Goal: Transaction & Acquisition: Book appointment/travel/reservation

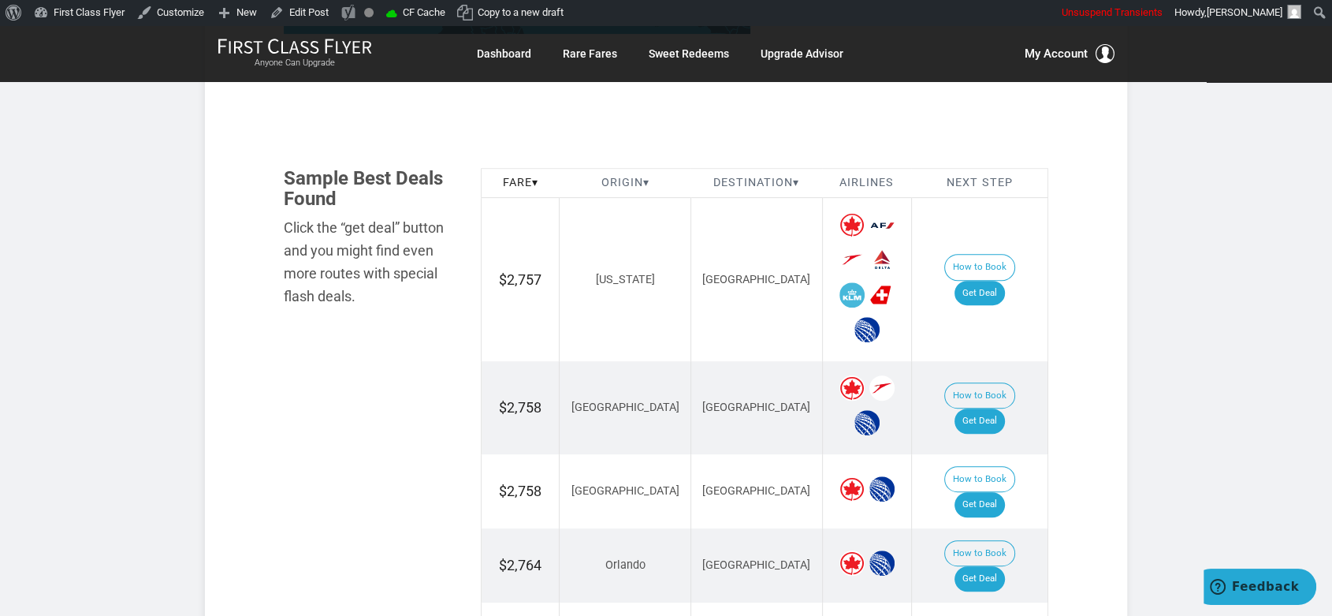
scroll to position [437, 0]
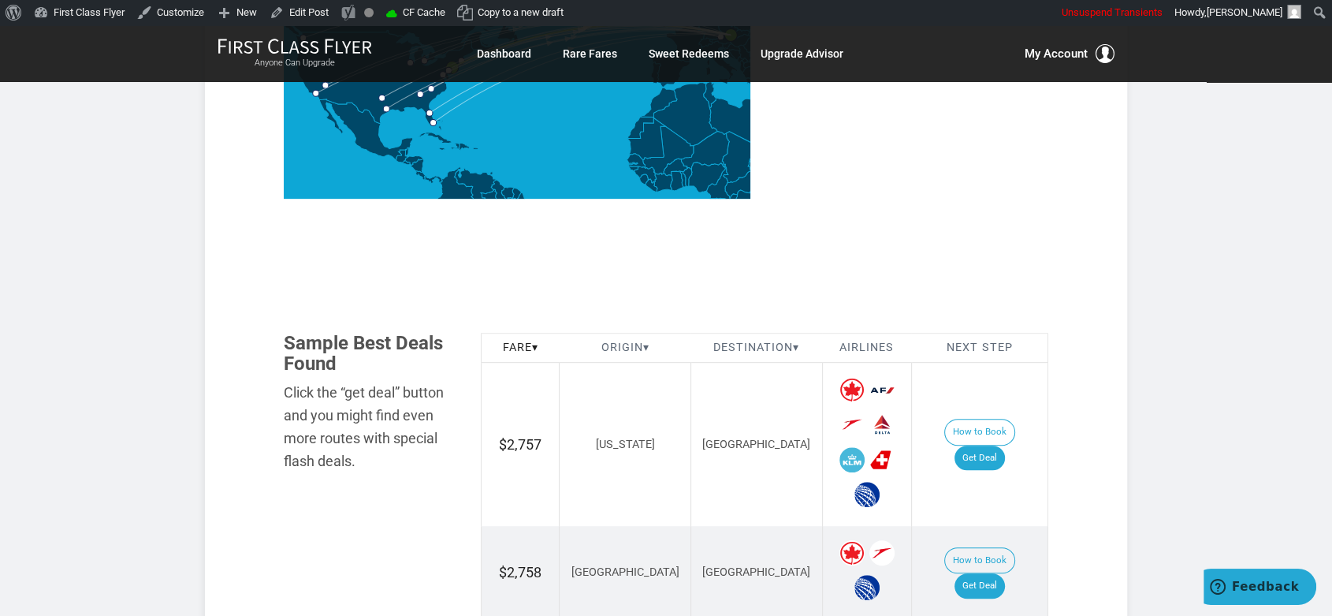
scroll to position [963, 0]
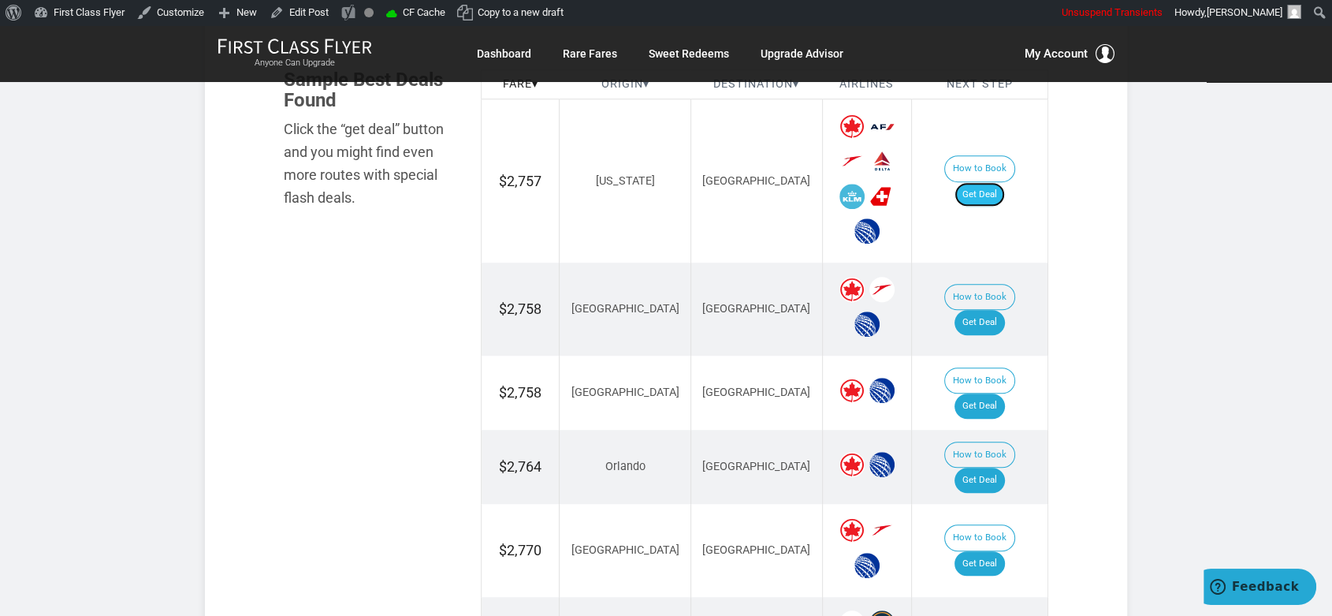
click at [1003, 182] on link "Get Deal" at bounding box center [979, 194] width 50 height 25
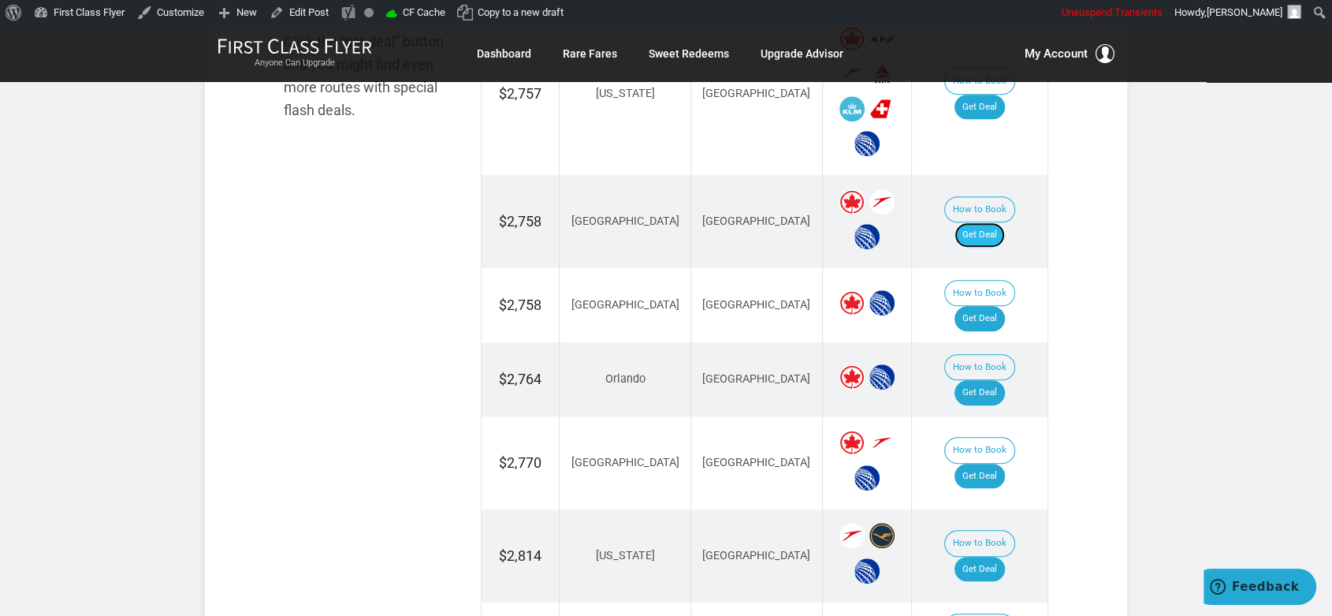
click at [1005, 222] on link "Get Deal" at bounding box center [979, 234] width 50 height 25
click at [1005, 306] on link "Get Deal" at bounding box center [979, 318] width 50 height 25
click at [997, 380] on link "Get Deal" at bounding box center [979, 392] width 50 height 25
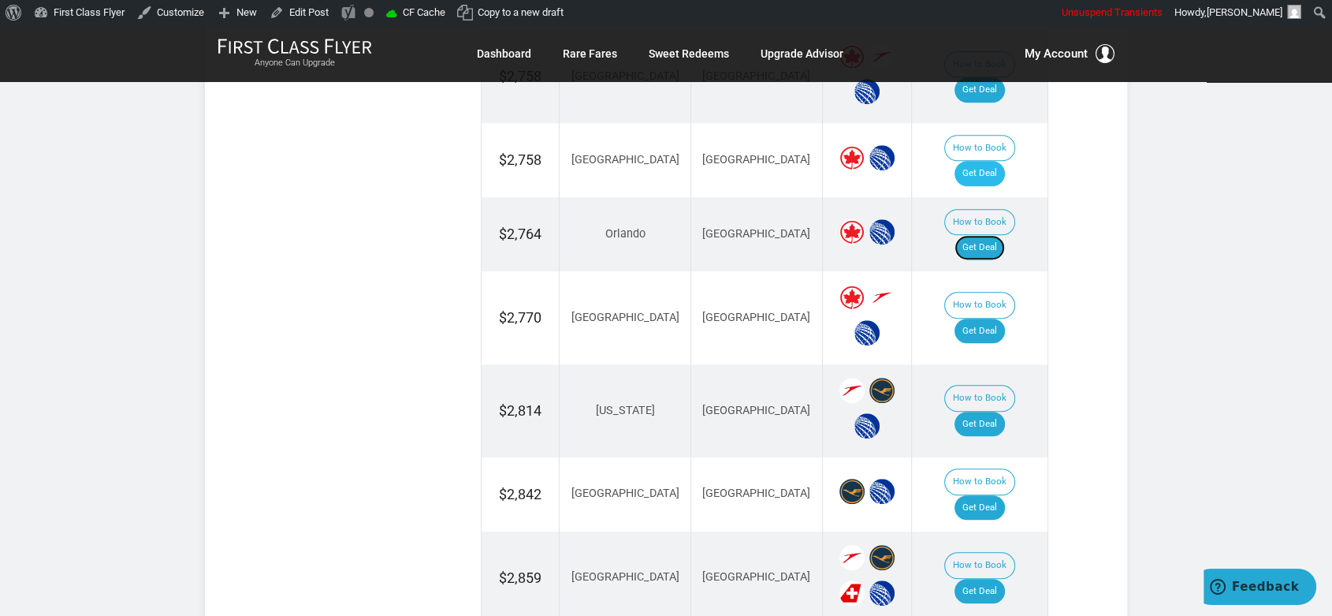
scroll to position [1226, 0]
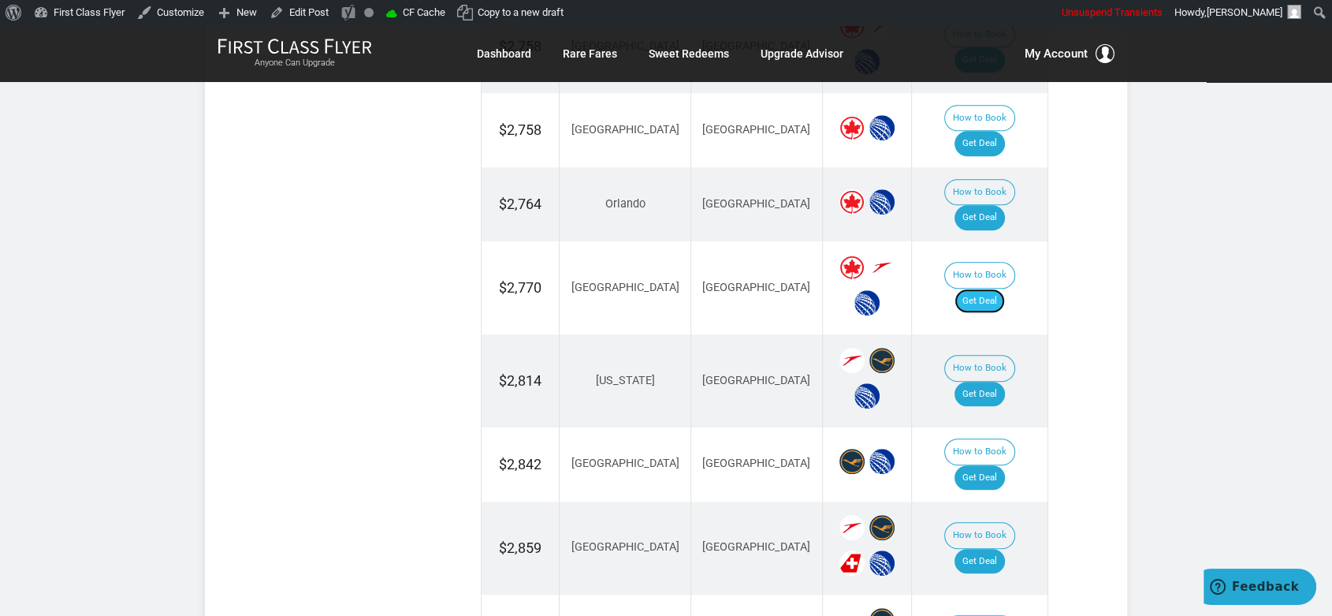
click at [989, 288] on link "Get Deal" at bounding box center [979, 300] width 50 height 25
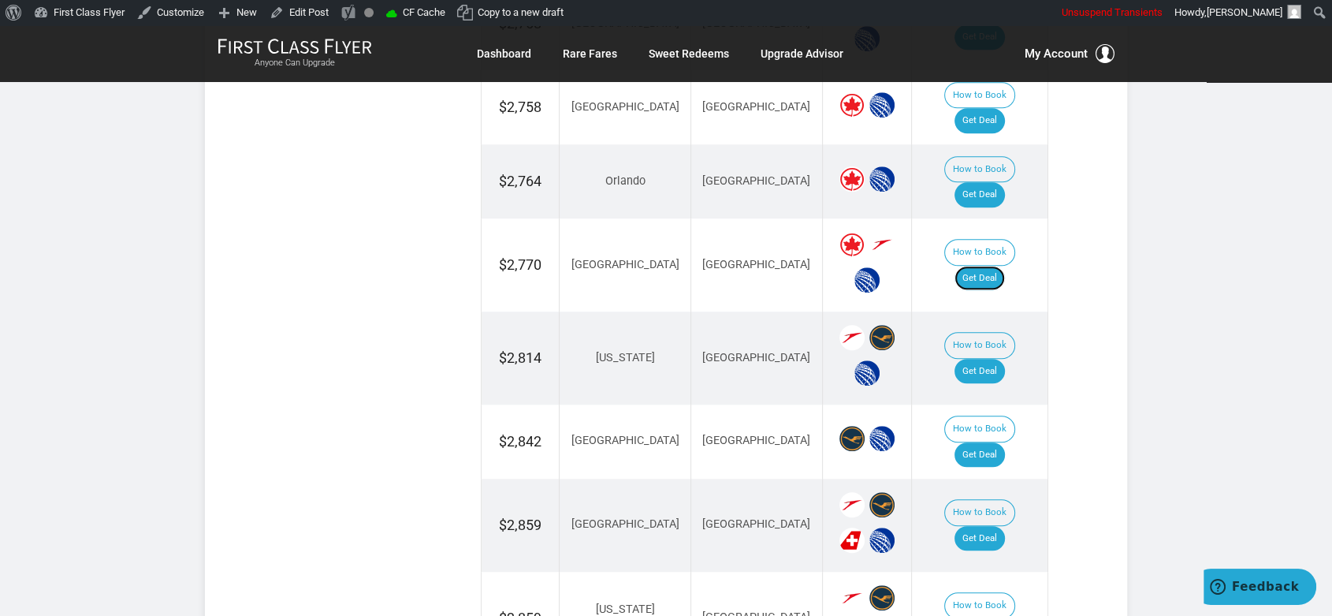
scroll to position [1313, 0]
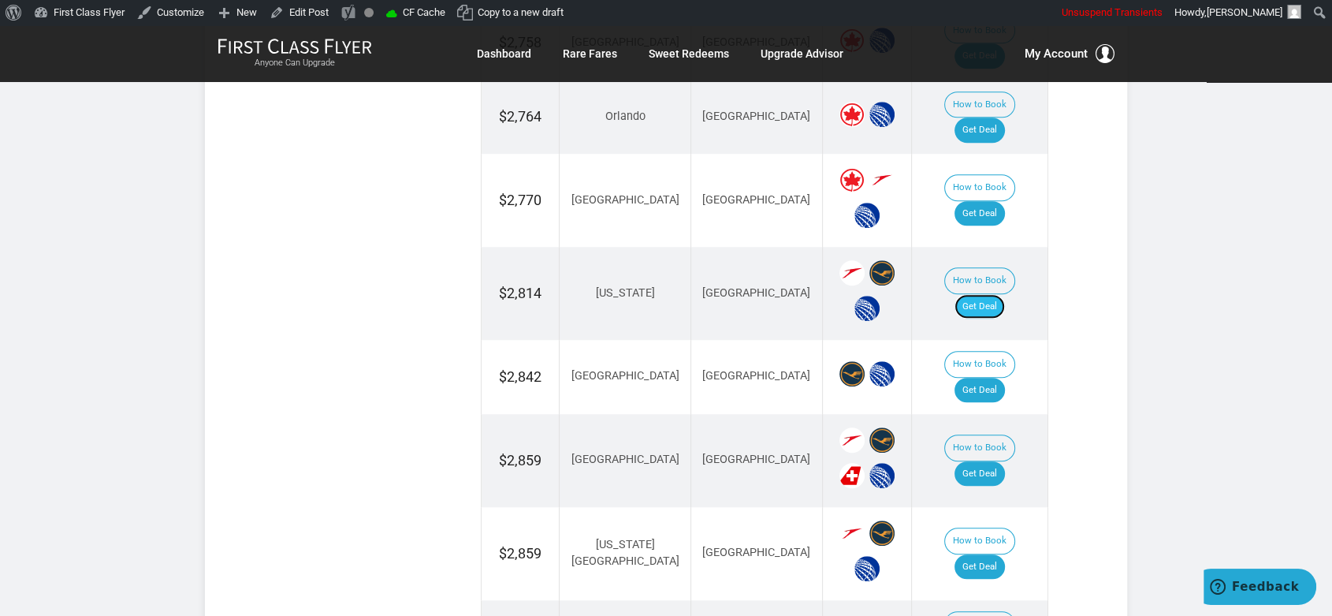
click at [996, 294] on link "Get Deal" at bounding box center [979, 306] width 50 height 25
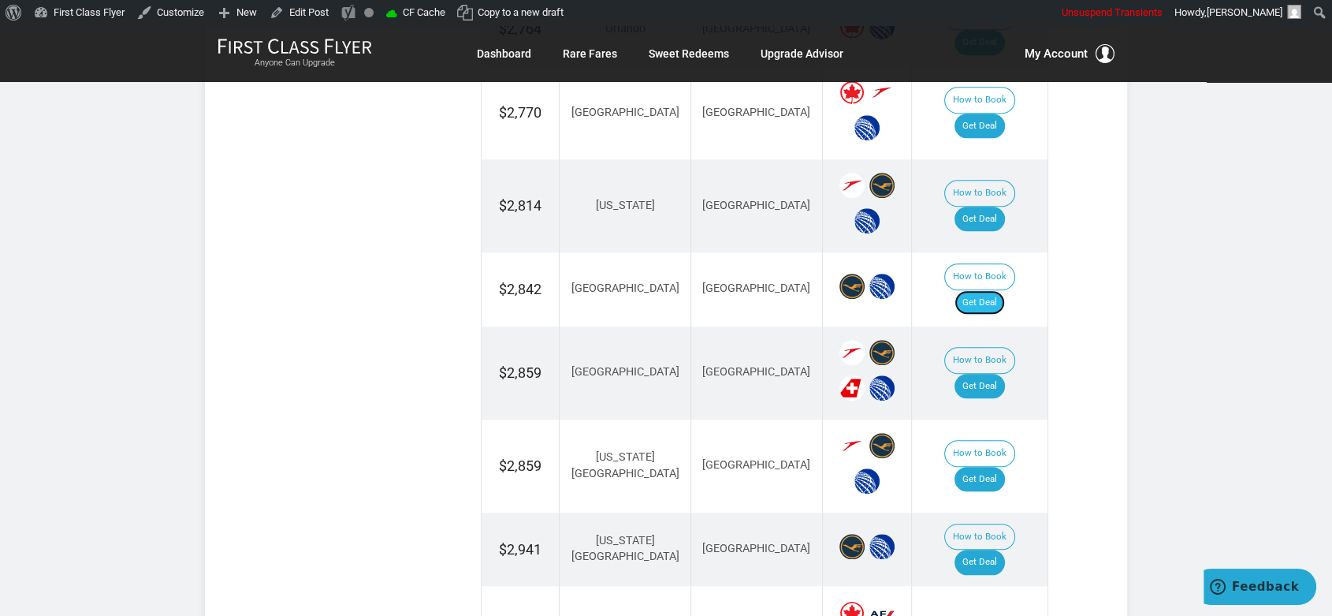
click at [1005, 290] on link "Get Deal" at bounding box center [979, 302] width 50 height 25
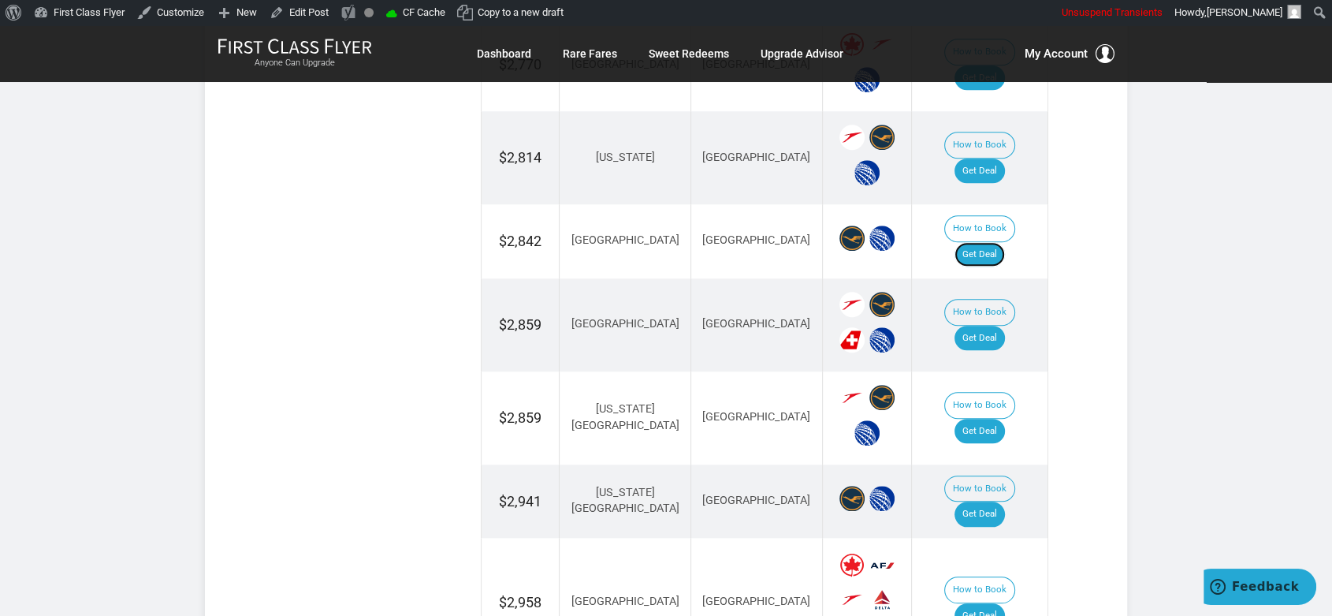
scroll to position [1488, 0]
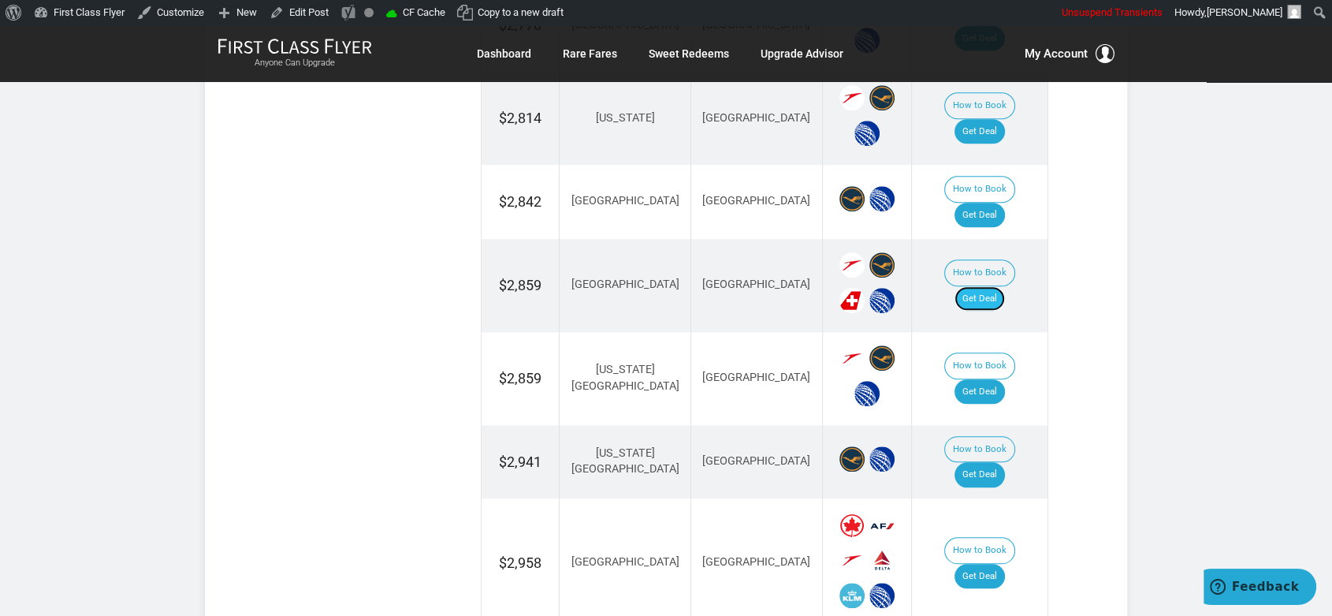
click at [988, 286] on link "Get Deal" at bounding box center [979, 298] width 50 height 25
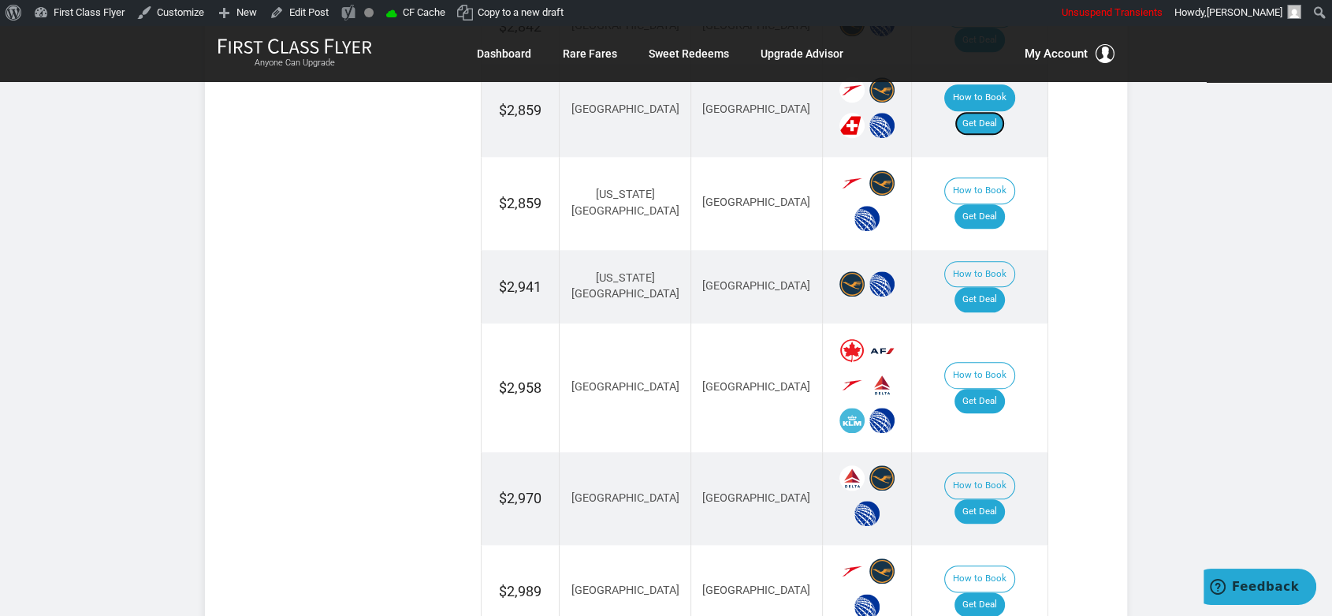
scroll to position [1664, 0]
click at [996, 203] on link "Get Deal" at bounding box center [979, 215] width 50 height 25
click at [1003, 388] on link "Get Deal" at bounding box center [979, 400] width 50 height 25
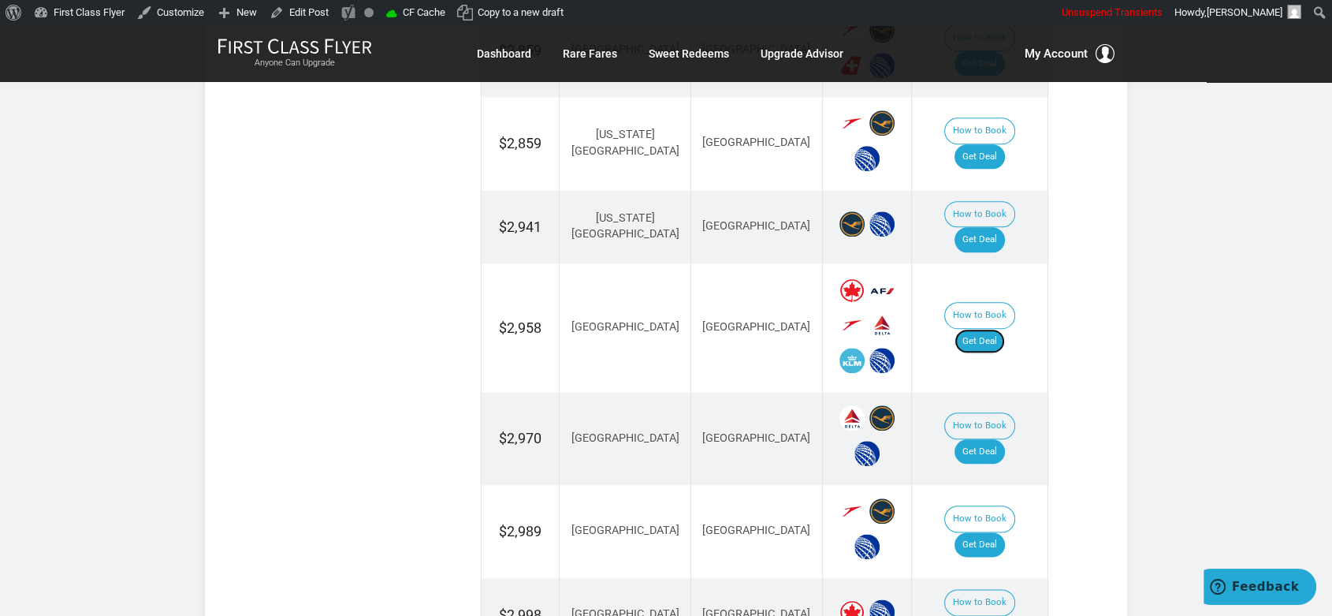
scroll to position [1751, 0]
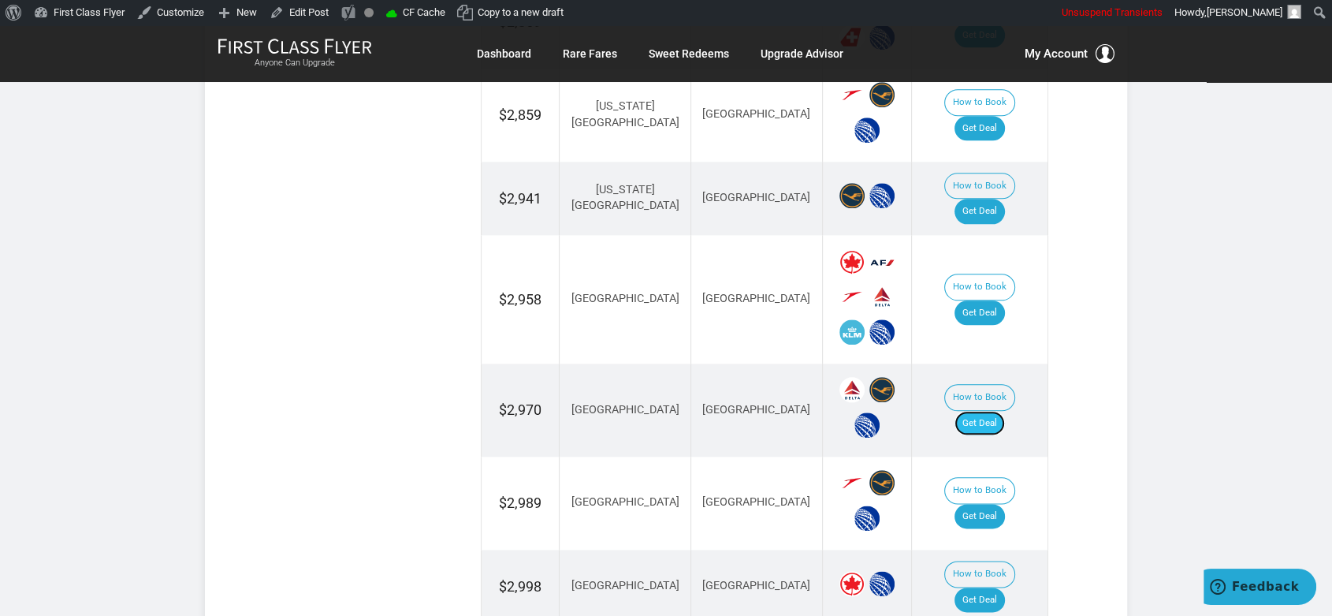
click at [990, 411] on link "Get Deal" at bounding box center [979, 423] width 50 height 25
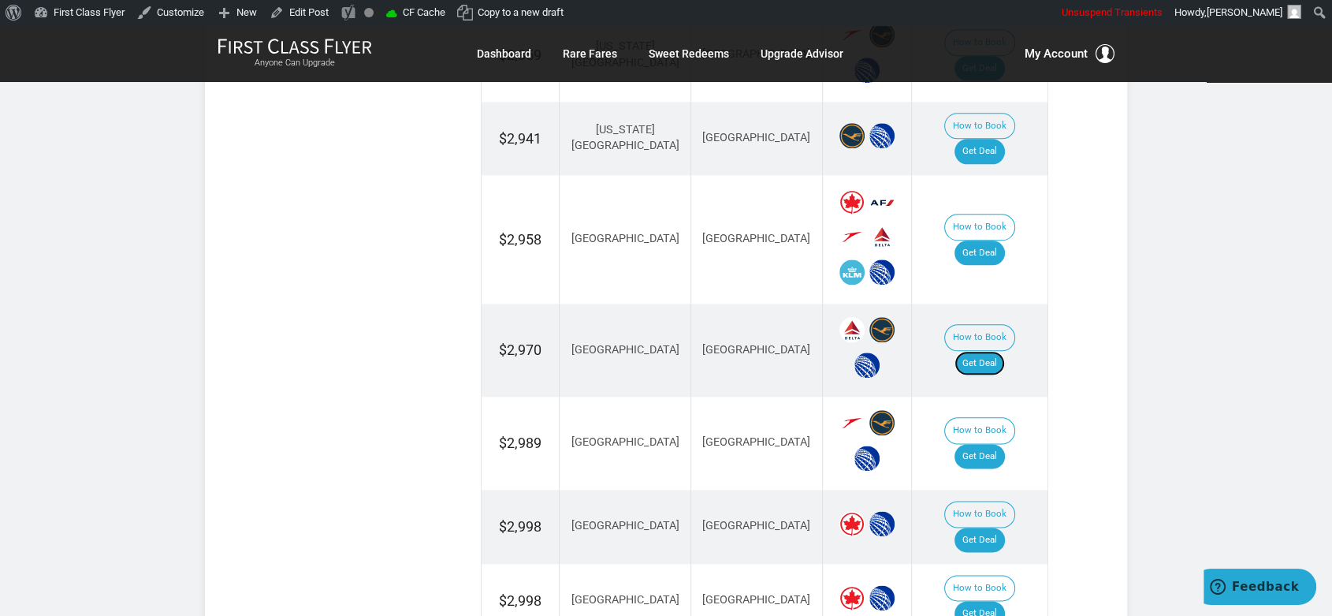
scroll to position [1926, 0]
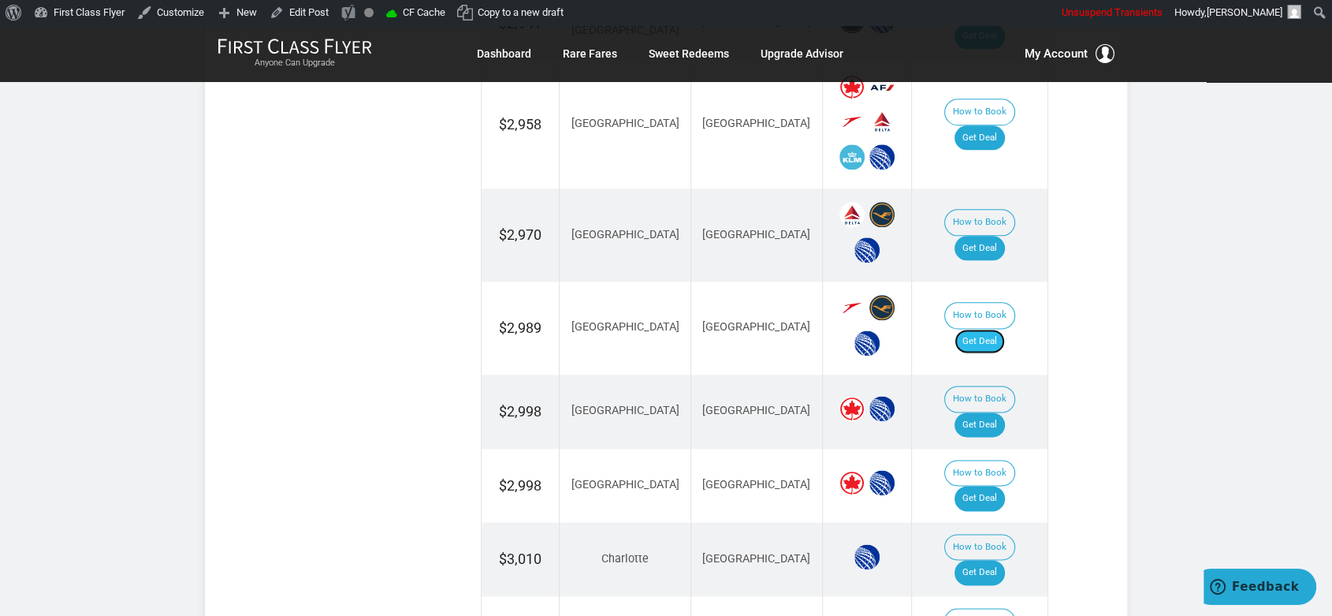
click at [988, 329] on link "Get Deal" at bounding box center [979, 341] width 50 height 25
click at [980, 236] on link "Get Deal" at bounding box center [979, 248] width 50 height 25
click at [990, 329] on link "Get Deal" at bounding box center [979, 341] width 50 height 25
click at [989, 412] on link "Get Deal" at bounding box center [979, 424] width 50 height 25
click at [988, 485] on link "Get Deal" at bounding box center [979, 497] width 50 height 25
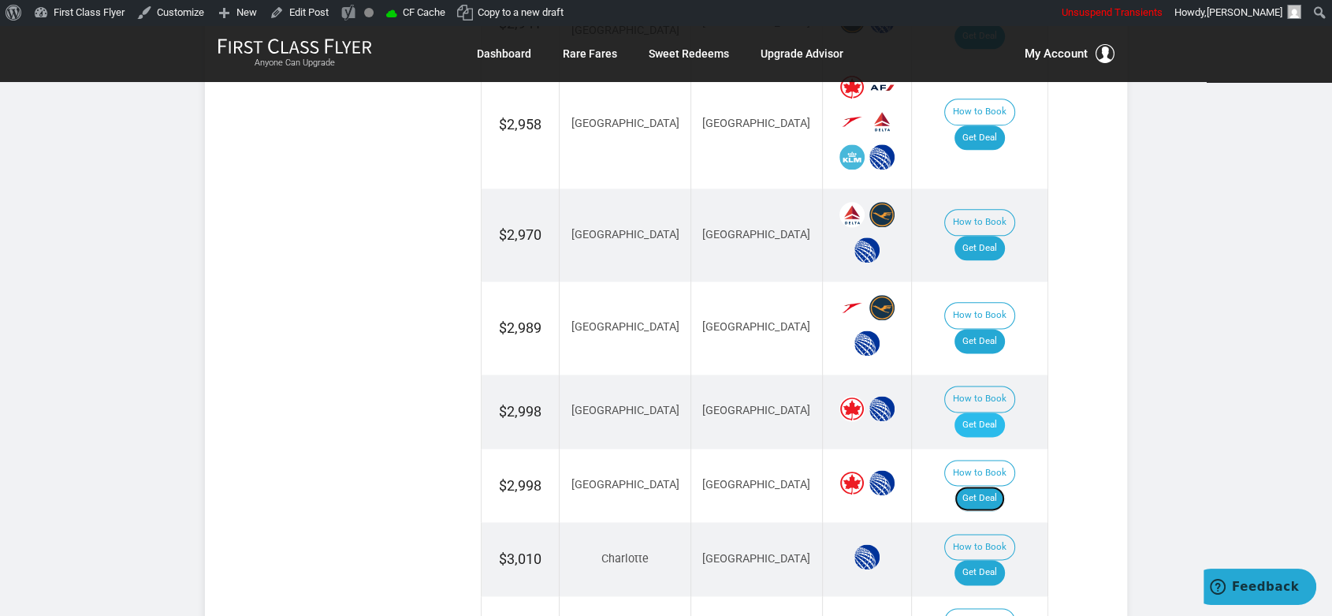
scroll to position [2014, 0]
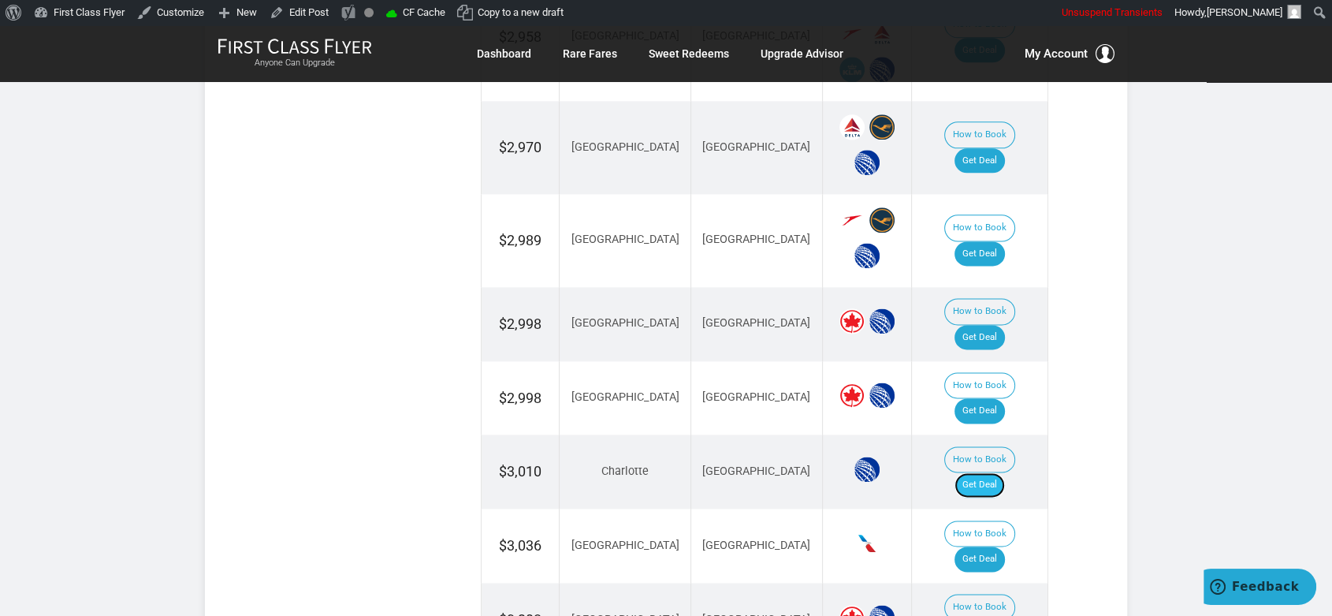
click at [990, 472] on link "Get Deal" at bounding box center [979, 484] width 50 height 25
click at [1005, 546] on link "Get Deal" at bounding box center [979, 558] width 50 height 25
